Goal: Answer question/provide support: Share knowledge or assist other users

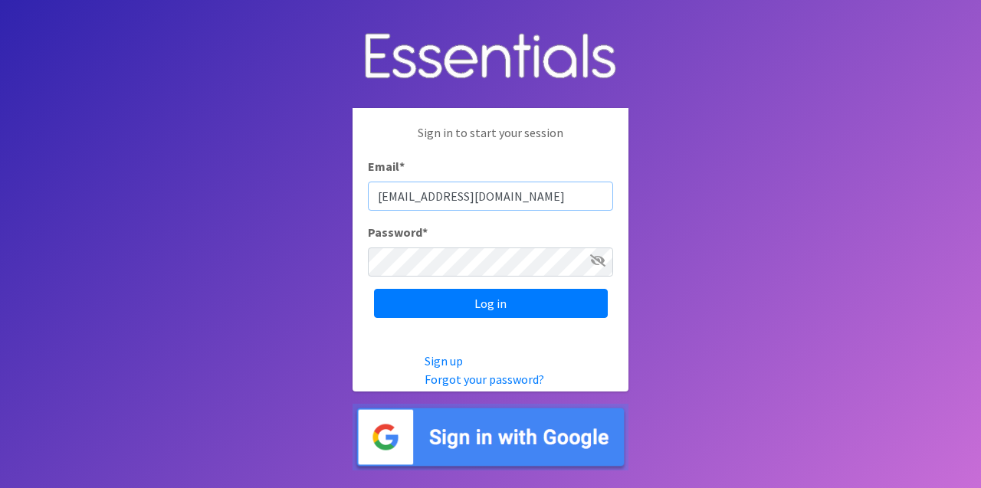
type input "[EMAIL_ADDRESS][DOMAIN_NAME]"
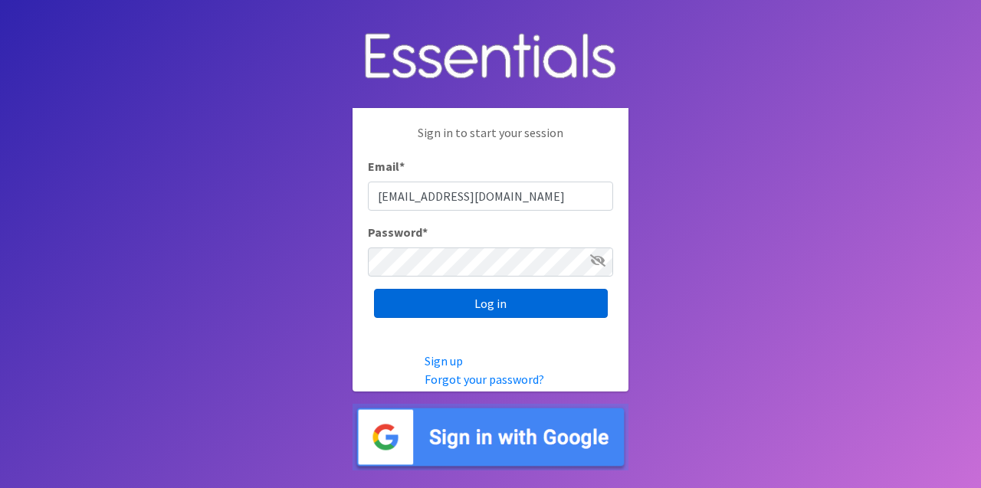
click at [531, 313] on input "Log in" at bounding box center [491, 303] width 234 height 29
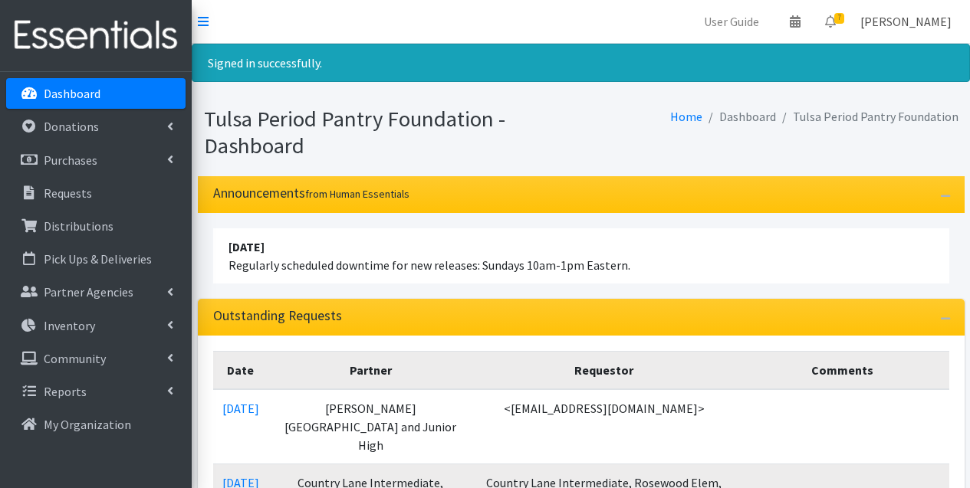
click at [858, 12] on link "[PERSON_NAME]" at bounding box center [906, 21] width 116 height 31
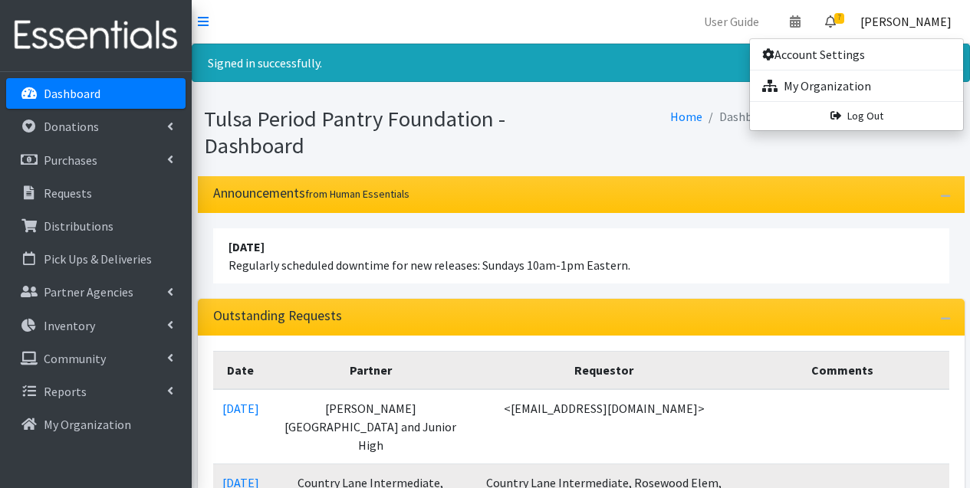
click at [832, 21] on link "7" at bounding box center [830, 21] width 35 height 31
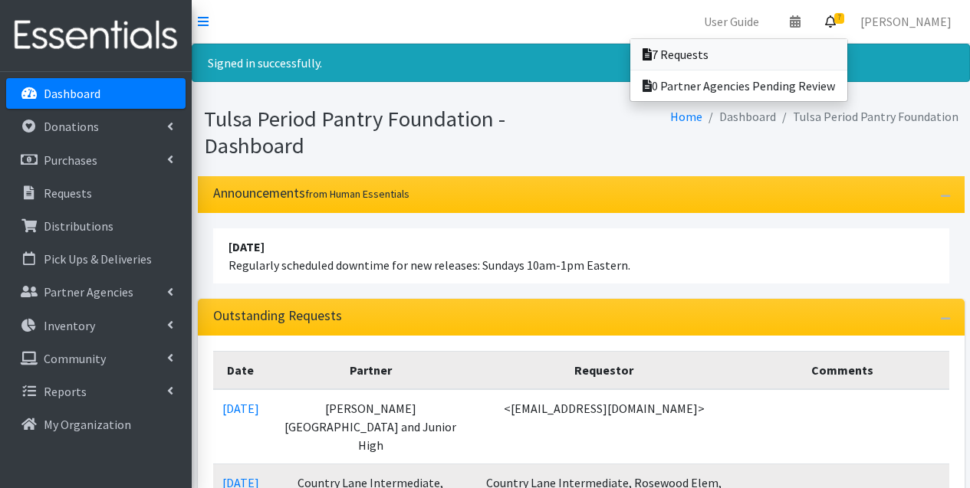
click at [749, 63] on link "7 Requests" at bounding box center [738, 54] width 217 height 31
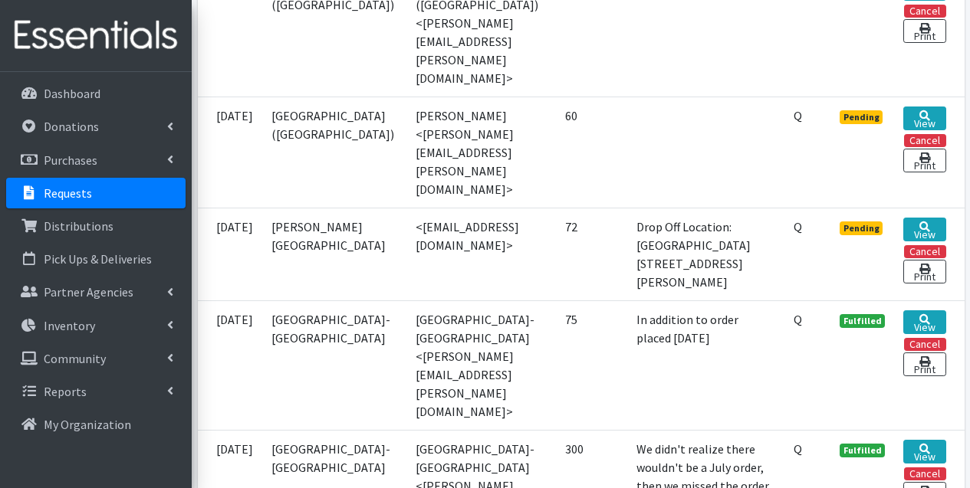
scroll to position [905, 0]
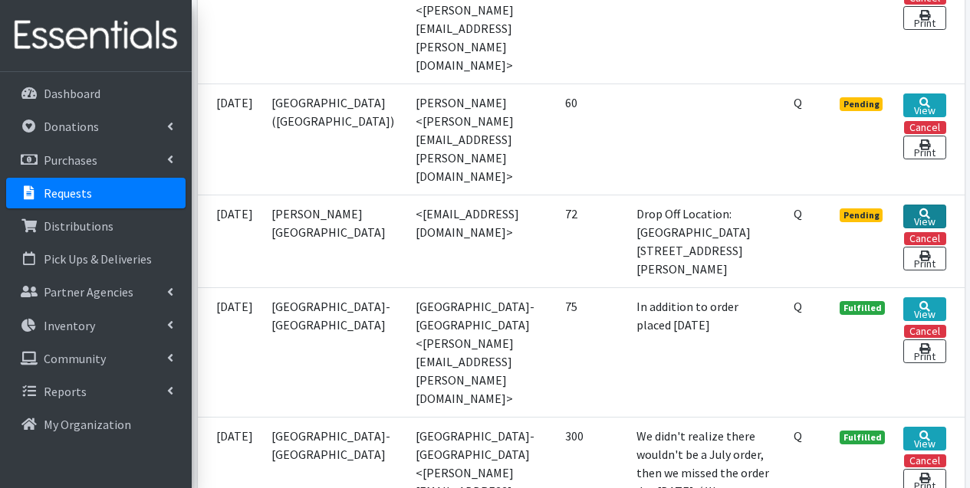
click at [933, 205] on link "View" at bounding box center [924, 217] width 42 height 24
click at [929, 94] on link "View" at bounding box center [924, 106] width 42 height 24
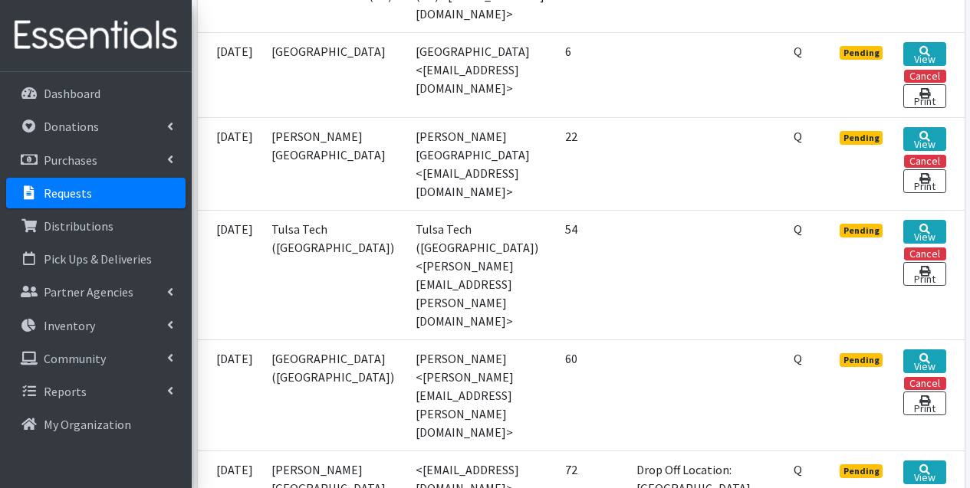
scroll to position [644, 0]
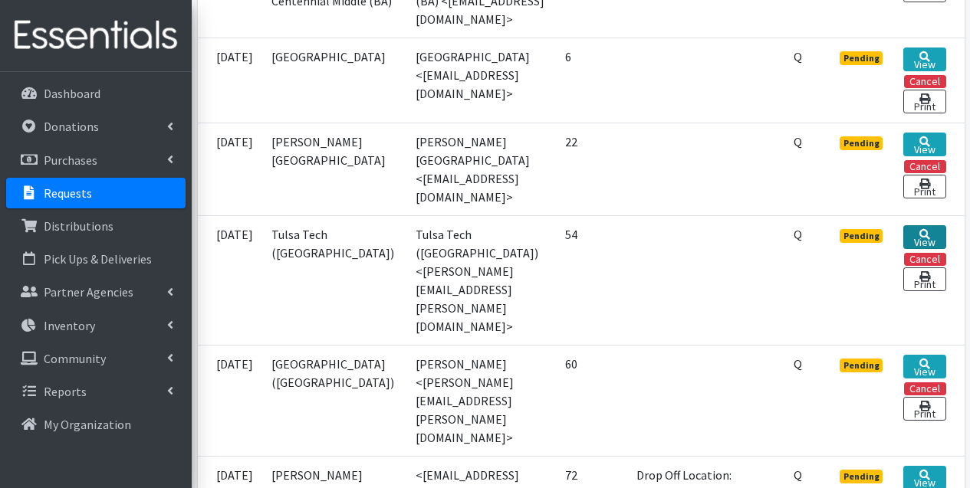
click at [924, 249] on link "View" at bounding box center [924, 237] width 42 height 24
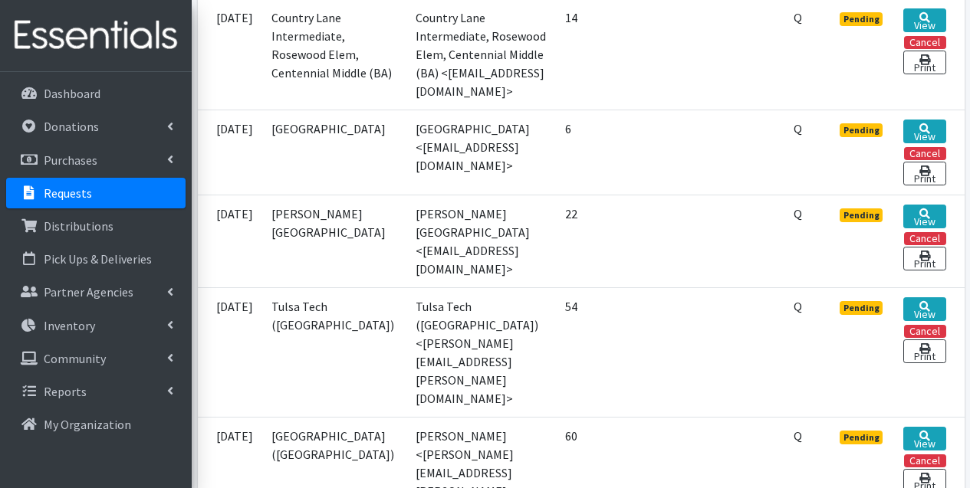
scroll to position [573, 0]
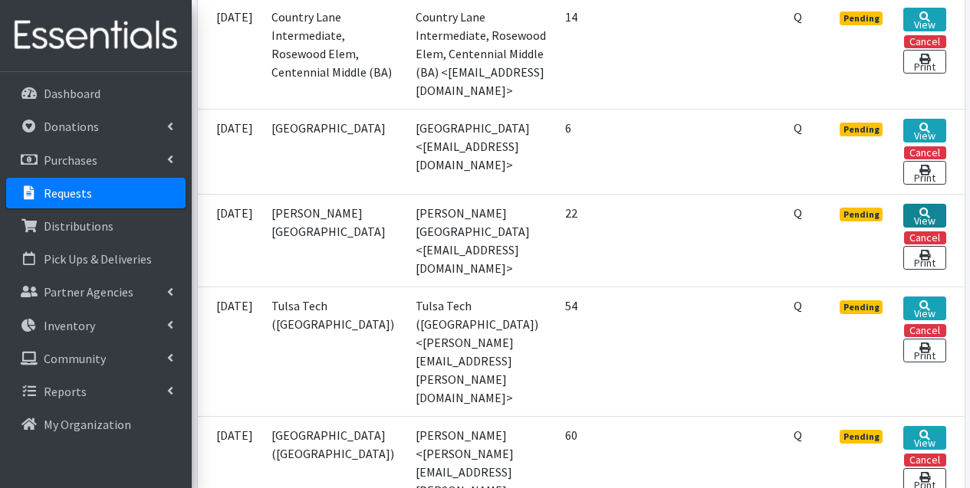
click at [928, 218] on icon at bounding box center [924, 213] width 11 height 11
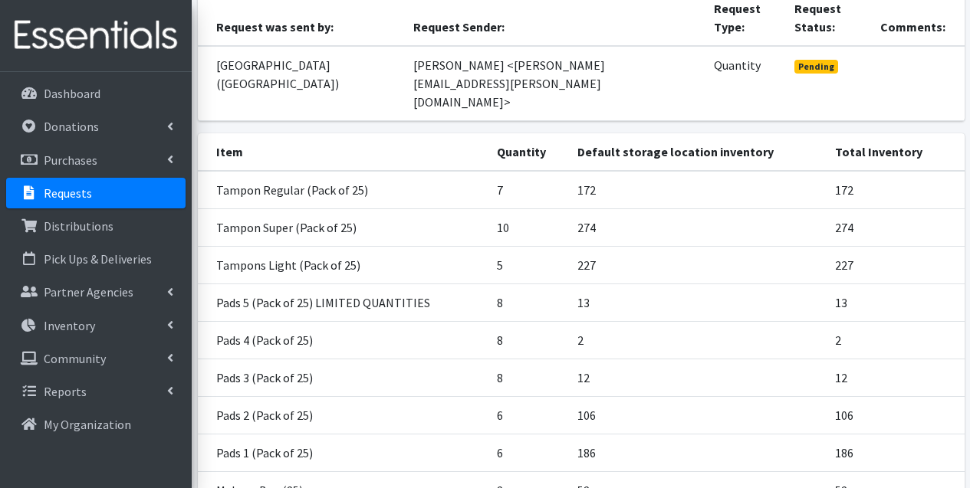
scroll to position [209, 0]
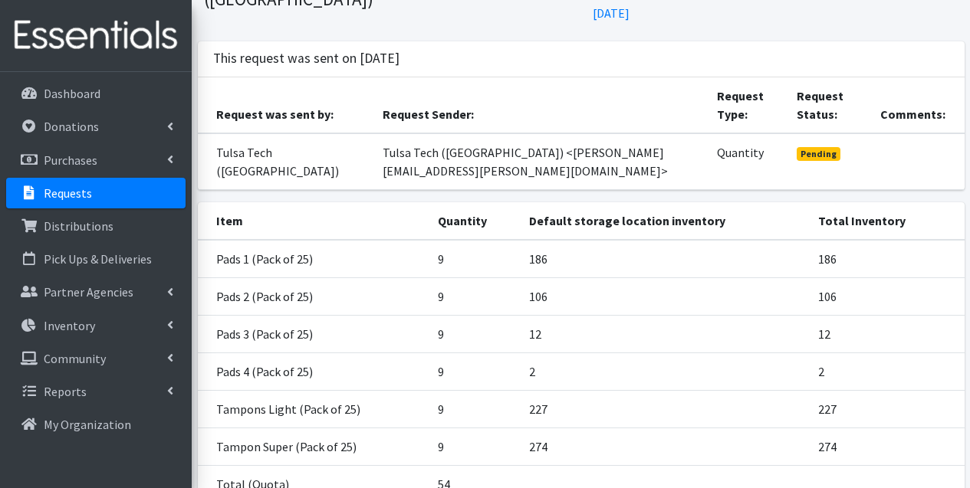
scroll to position [103, 0]
